Goal: Task Accomplishment & Management: Complete application form

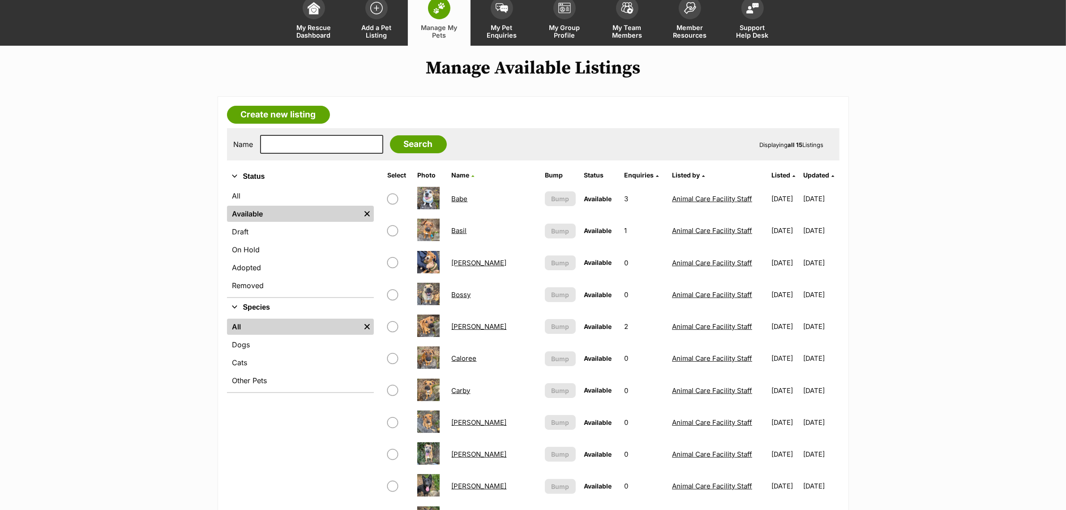
drag, startPoint x: 0, startPoint y: 0, endPoint x: 464, endPoint y: 198, distance: 504.8
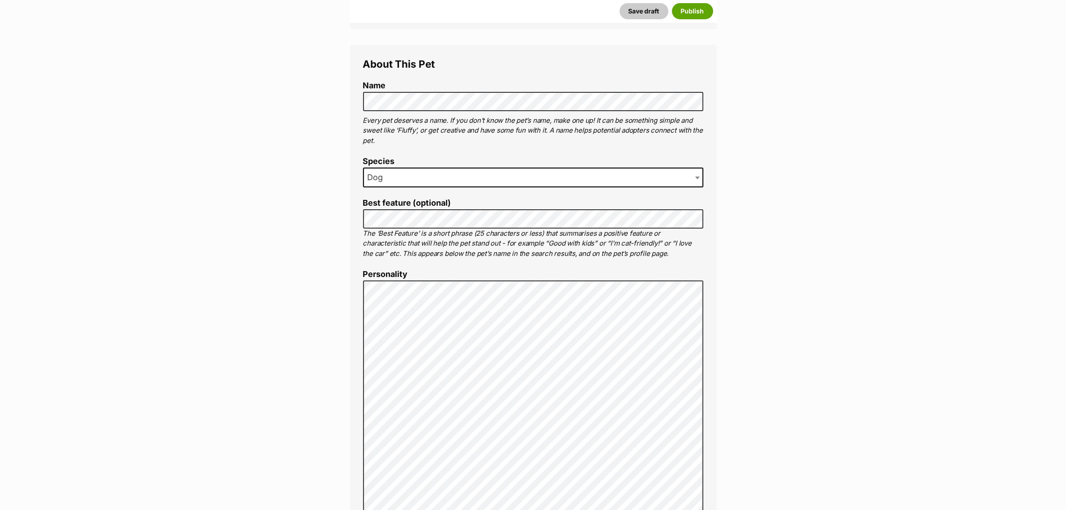
scroll to position [392, 0]
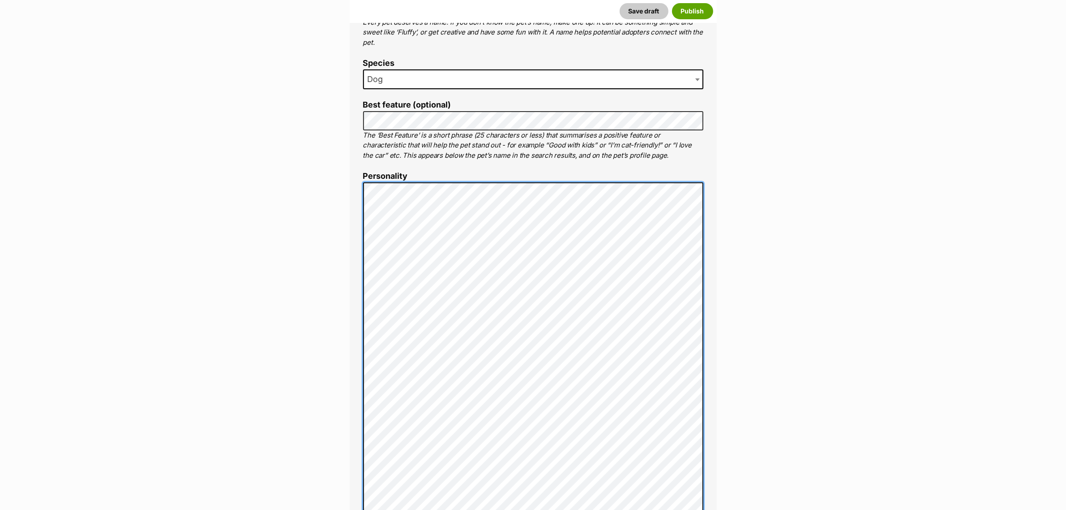
click at [356, 177] on div "About This Pet Name Henlo there, it looks like you might be using the pet name …" at bounding box center [533, 483] width 367 height 1073
click at [352, 191] on div "About This Pet Name Henlo there, it looks like you might be using the pet name …" at bounding box center [533, 390] width 367 height 887
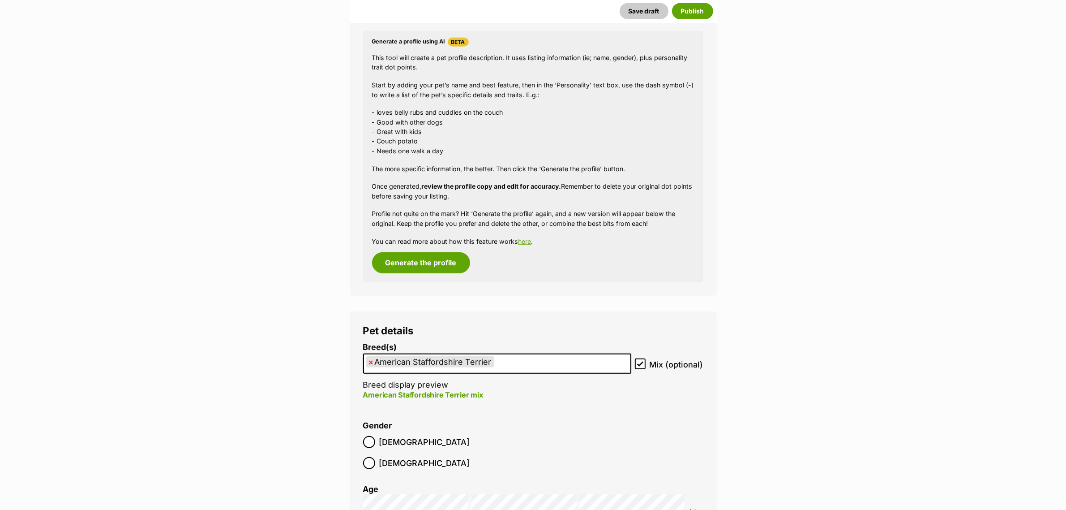
scroll to position [840, 0]
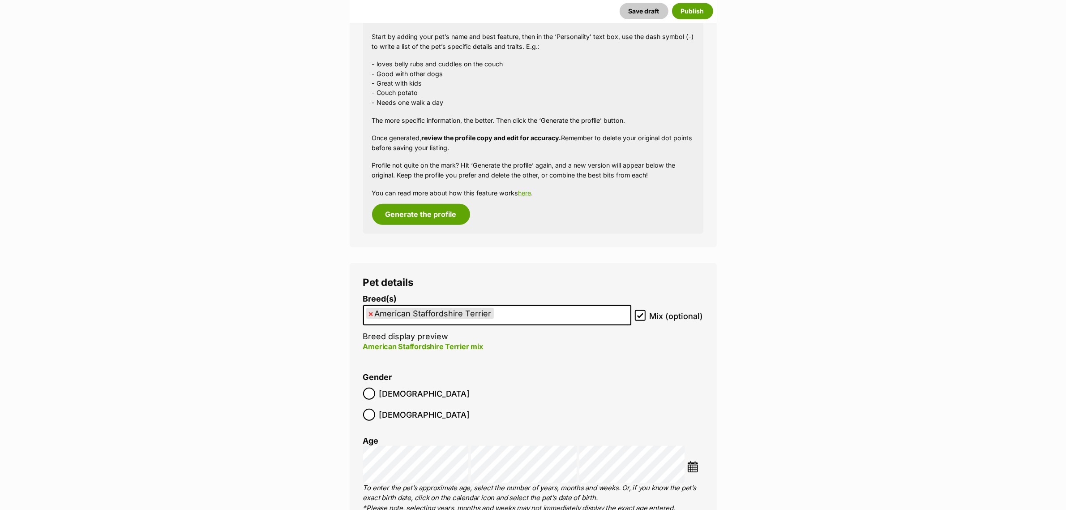
click at [370, 314] on span "×" at bounding box center [371, 313] width 5 height 11
select select
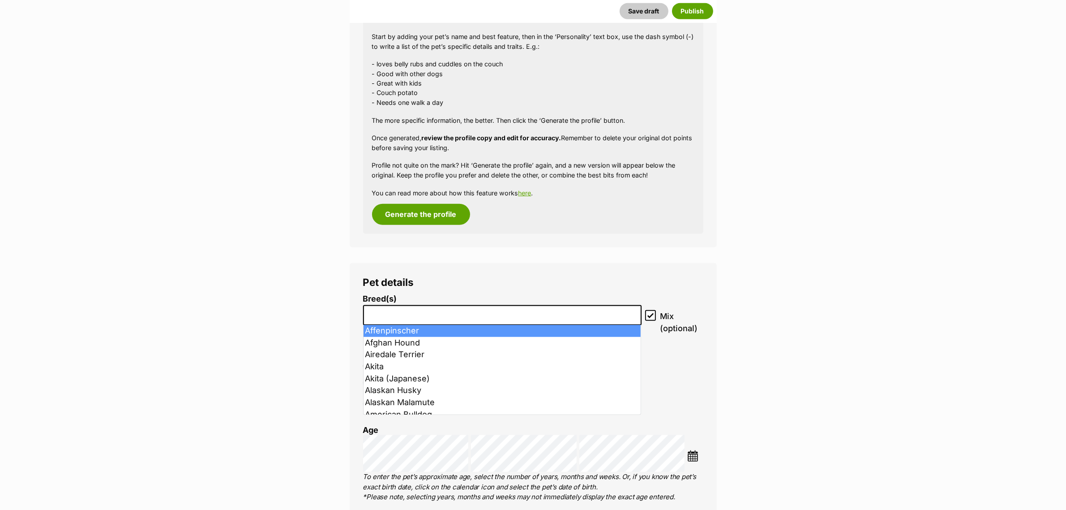
click at [410, 314] on input "search" at bounding box center [502, 312] width 272 height 9
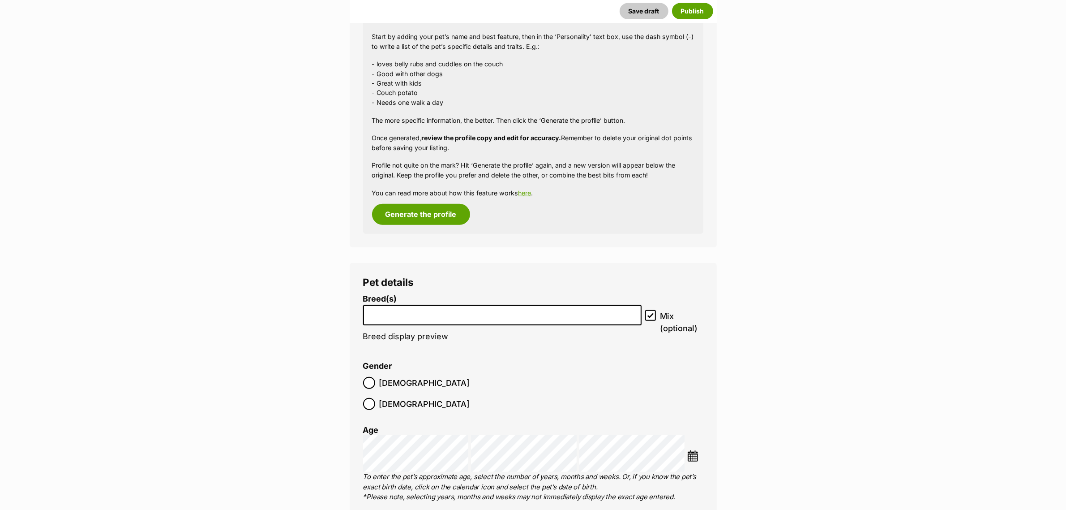
click at [410, 314] on input "search" at bounding box center [502, 312] width 272 height 9
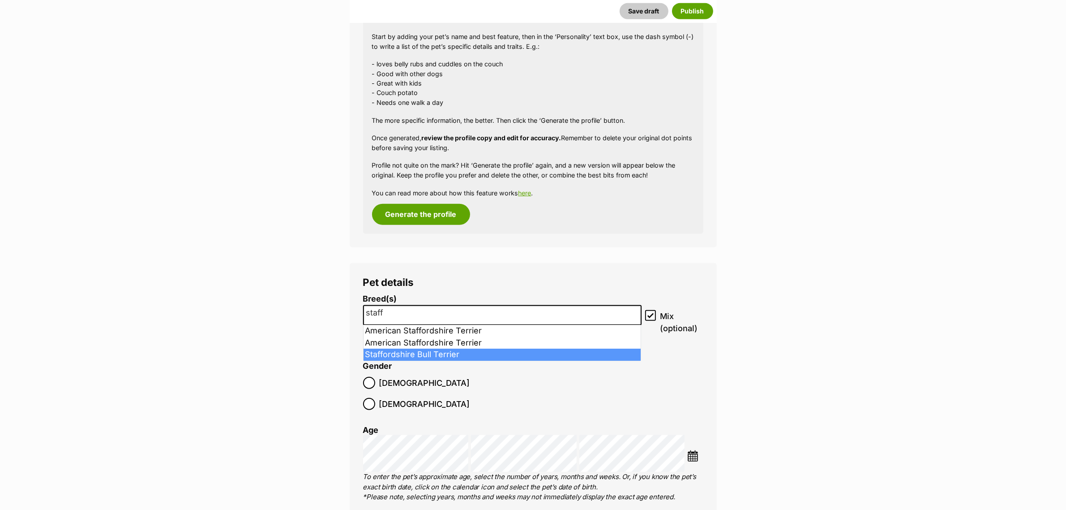
type input "staff"
select select "198"
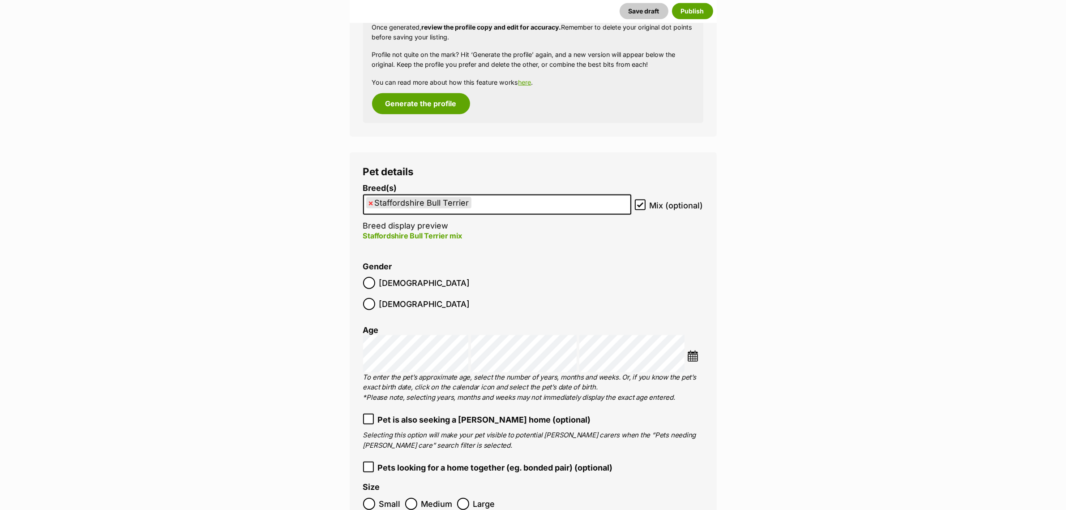
scroll to position [952, 0]
click at [691, 349] on img at bounding box center [692, 354] width 11 height 11
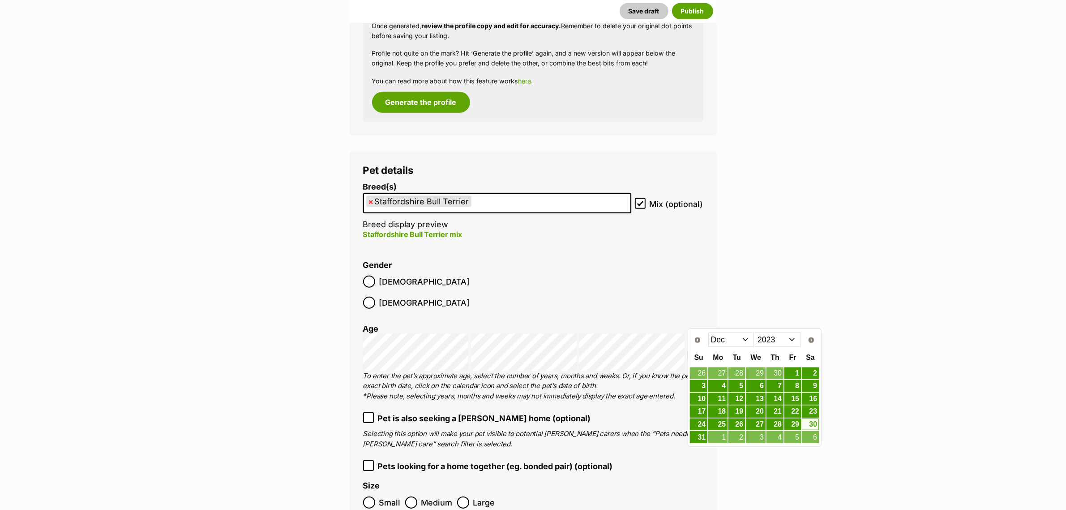
click at [781, 337] on select "2013 2014 2015 2016 2017 2018 2019 2020 2021 2022 2023 2024 2025" at bounding box center [778, 339] width 46 height 14
click at [738, 332] on select "Jan Feb Mar Apr May Jun Jul Aug Sep Oct Nov Dec" at bounding box center [731, 339] width 46 height 14
click at [790, 375] on link "1" at bounding box center [793, 373] width 17 height 11
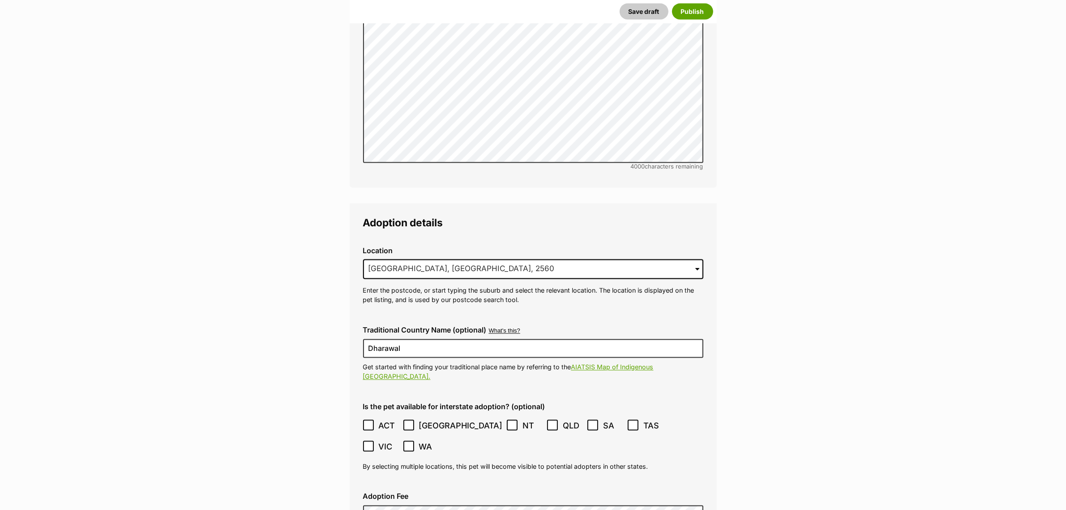
scroll to position [1903, 0]
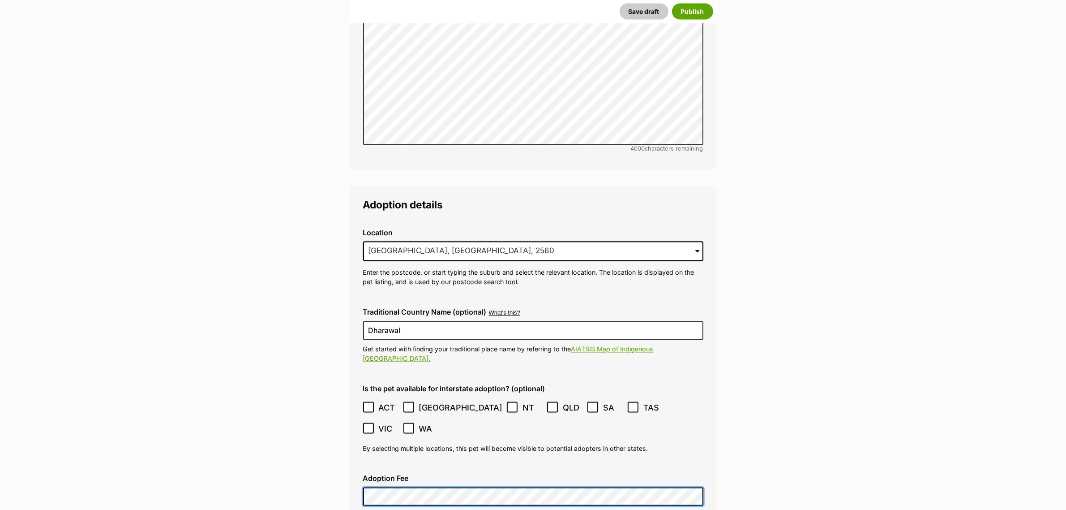
click at [348, 443] on div "Listing owner Choose an owner Animal Care Facility Staff The owner of the pet l…" at bounding box center [533, 27] width 381 height 3557
click at [309, 431] on main "New listing Listing owner Choose an owner Animal Care Facility Staff The owner …" at bounding box center [533, 8] width 1066 height 3596
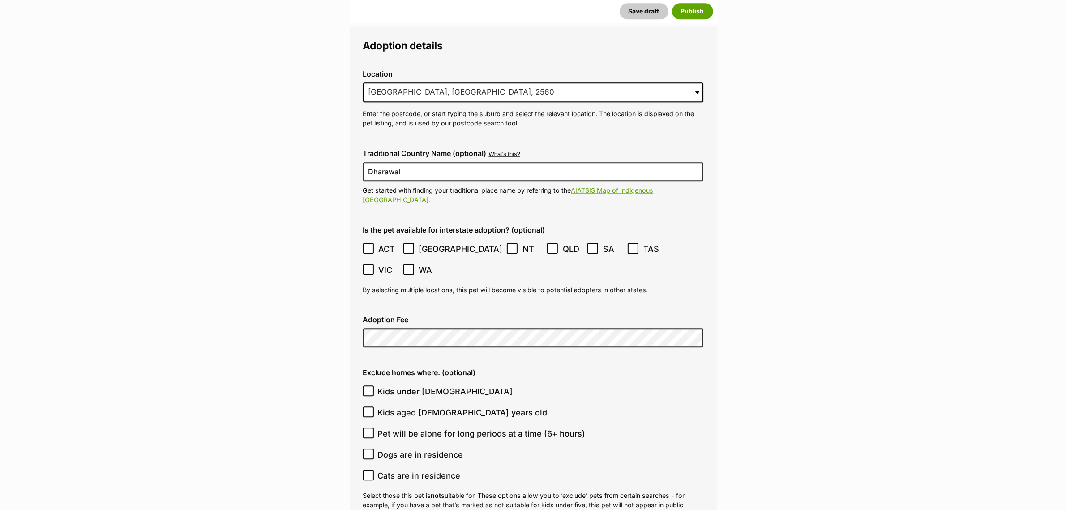
scroll to position [2686, 0]
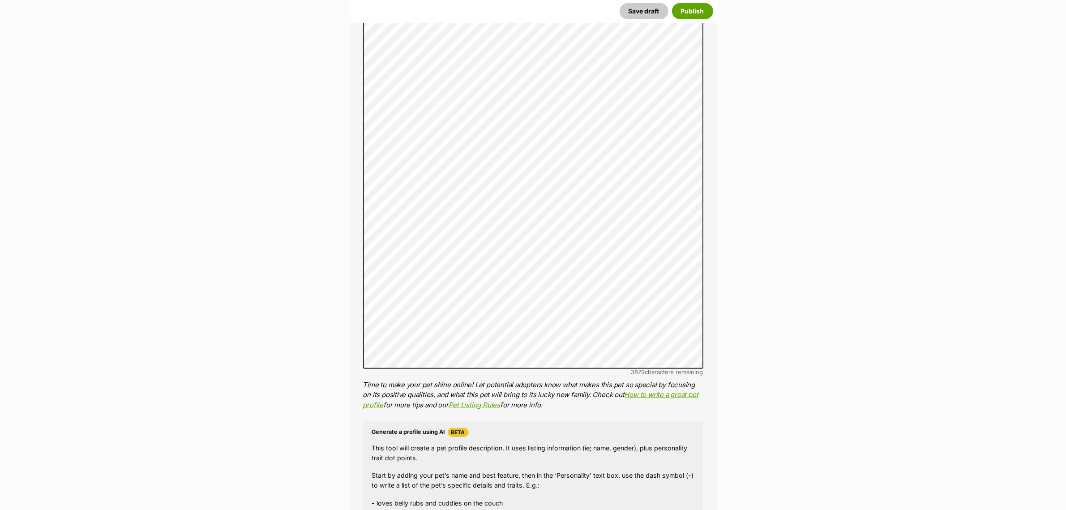
scroll to position [1007, 0]
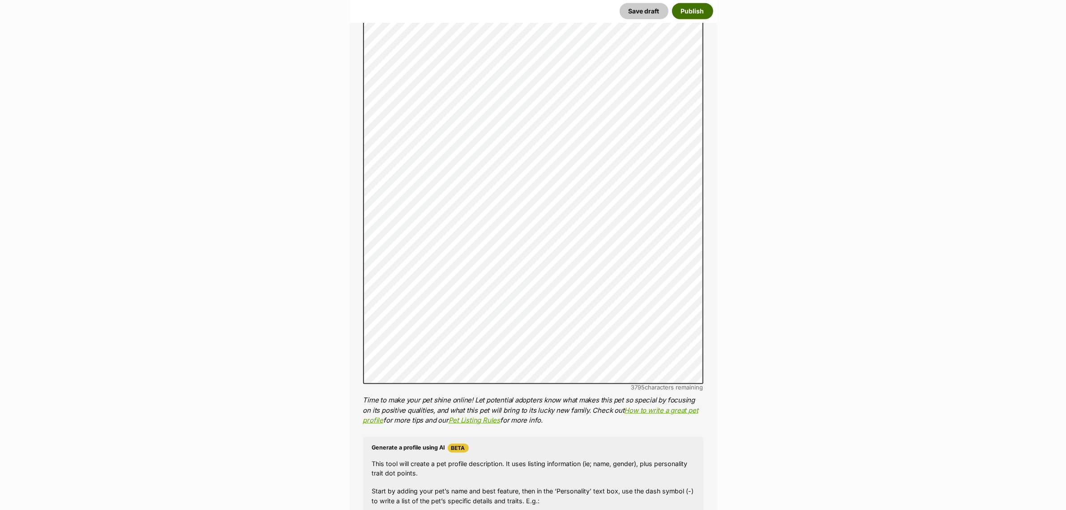
click at [696, 11] on button "Publish" at bounding box center [692, 11] width 41 height 16
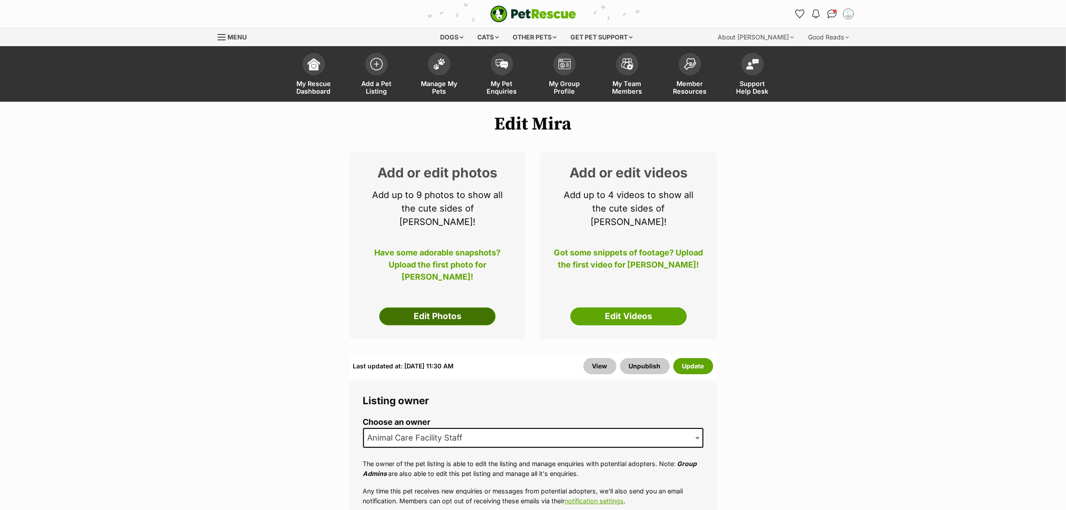
click at [464, 307] on link "Edit Photos" at bounding box center [437, 316] width 116 height 18
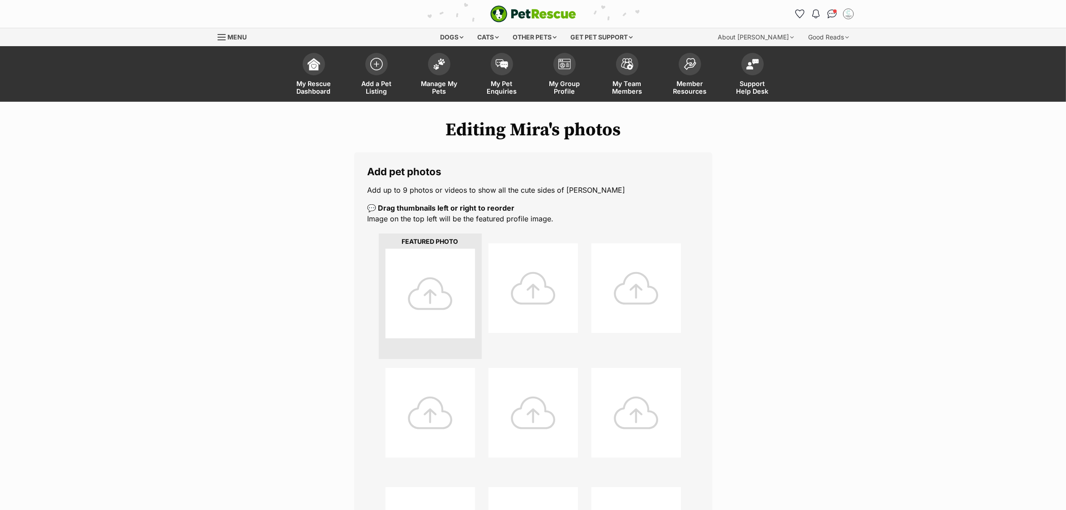
click at [428, 276] on div at bounding box center [431, 294] width 90 height 90
click at [446, 303] on div at bounding box center [431, 294] width 90 height 90
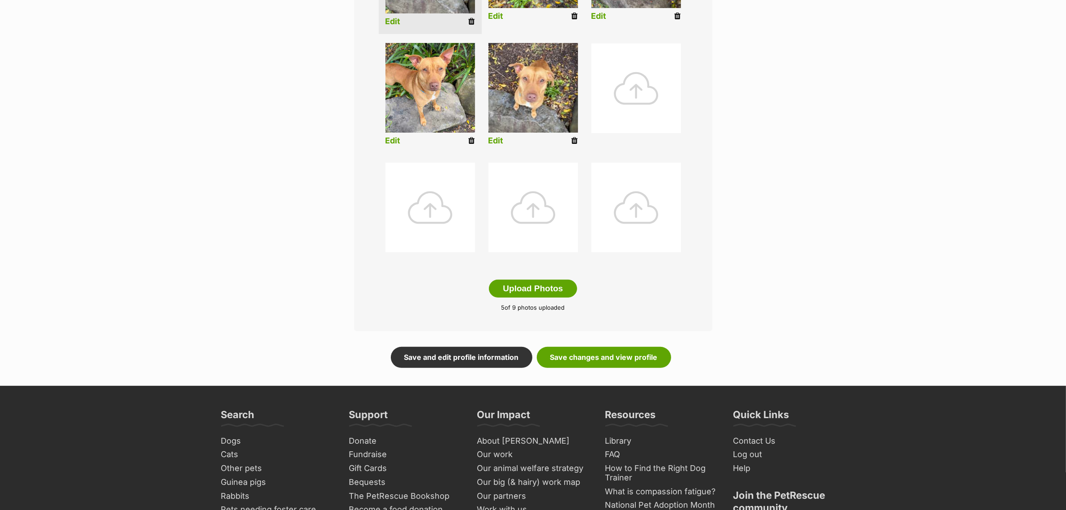
scroll to position [336, 0]
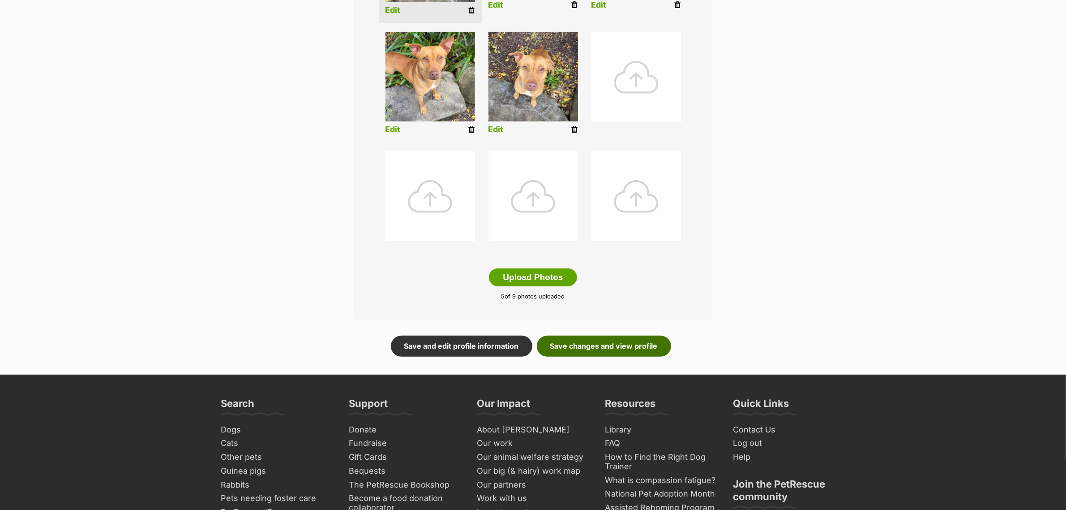
click at [647, 346] on link "Save changes and view profile" at bounding box center [604, 345] width 134 height 21
